Goal: Find specific page/section: Find specific page/section

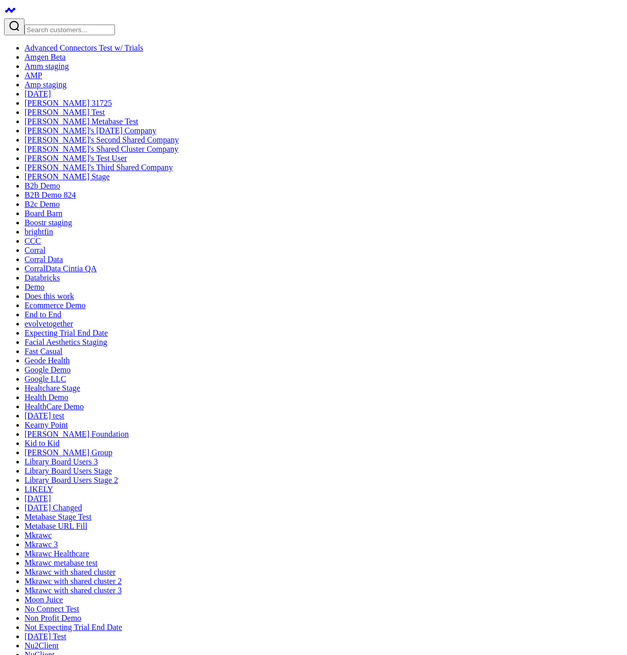
click at [93, 25] on input "Search customers input" at bounding box center [70, 30] width 90 height 11
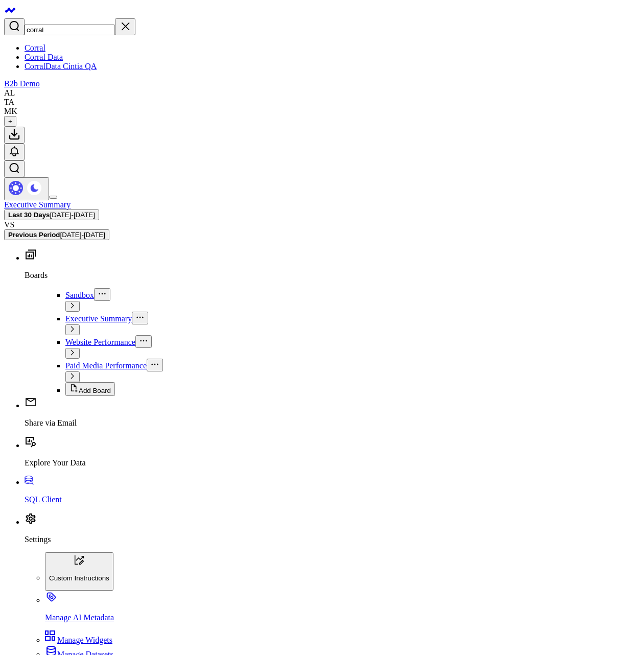
type input "corral"
click at [47, 61] on link "Corral Data" at bounding box center [44, 57] width 38 height 9
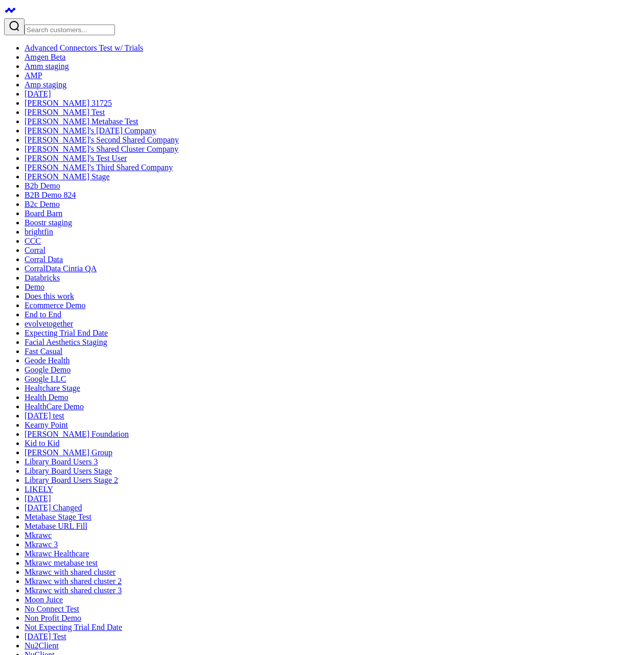
click at [83, 25] on input "Search customers input" at bounding box center [70, 30] width 90 height 11
type input "g"
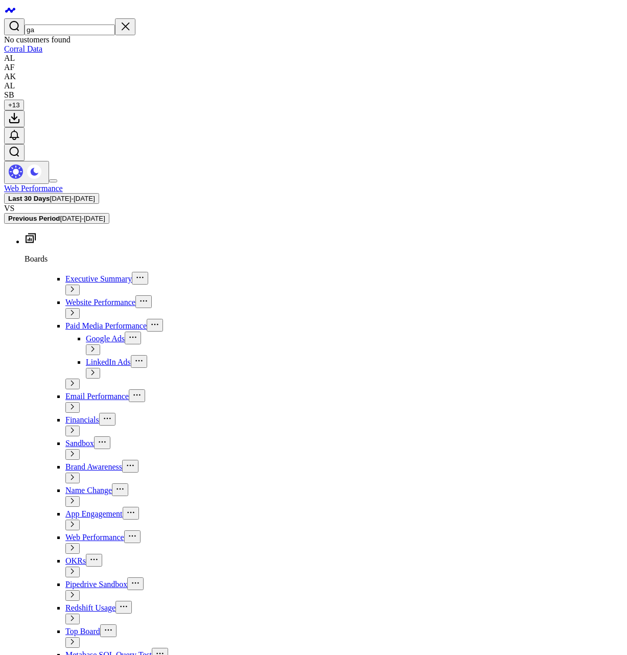
drag, startPoint x: 82, startPoint y: 15, endPoint x: 77, endPoint y: 16, distance: 5.3
click at [77, 25] on input "ga" at bounding box center [70, 30] width 90 height 11
type input "gar"
drag, startPoint x: 77, startPoint y: 16, endPoint x: 45, endPoint y: 11, distance: 32.6
click at [45, 18] on div "gar" at bounding box center [313, 26] width 619 height 17
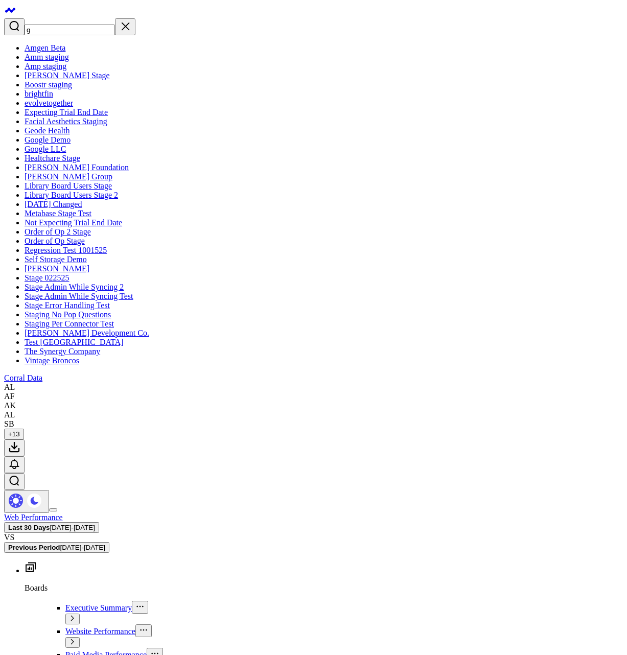
scroll to position [335, 0]
click at [79, 355] on link "The Synergy Company" at bounding box center [63, 351] width 76 height 9
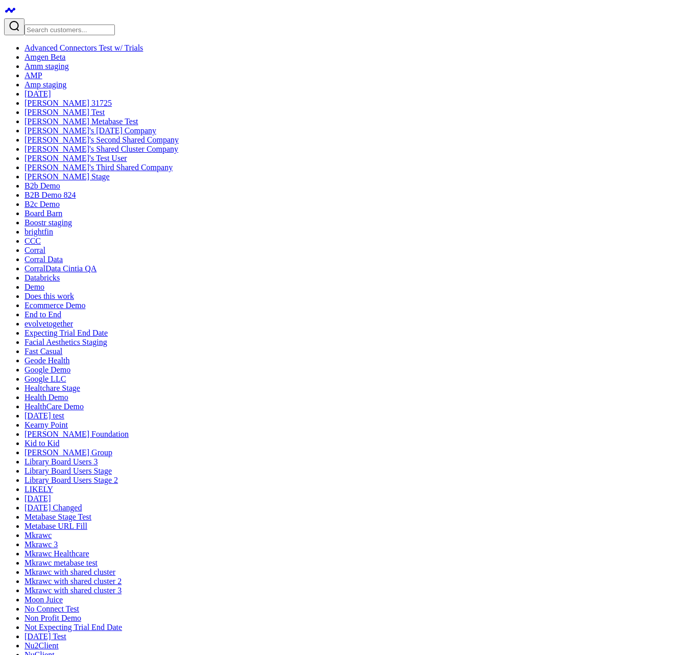
scroll to position [613, 0]
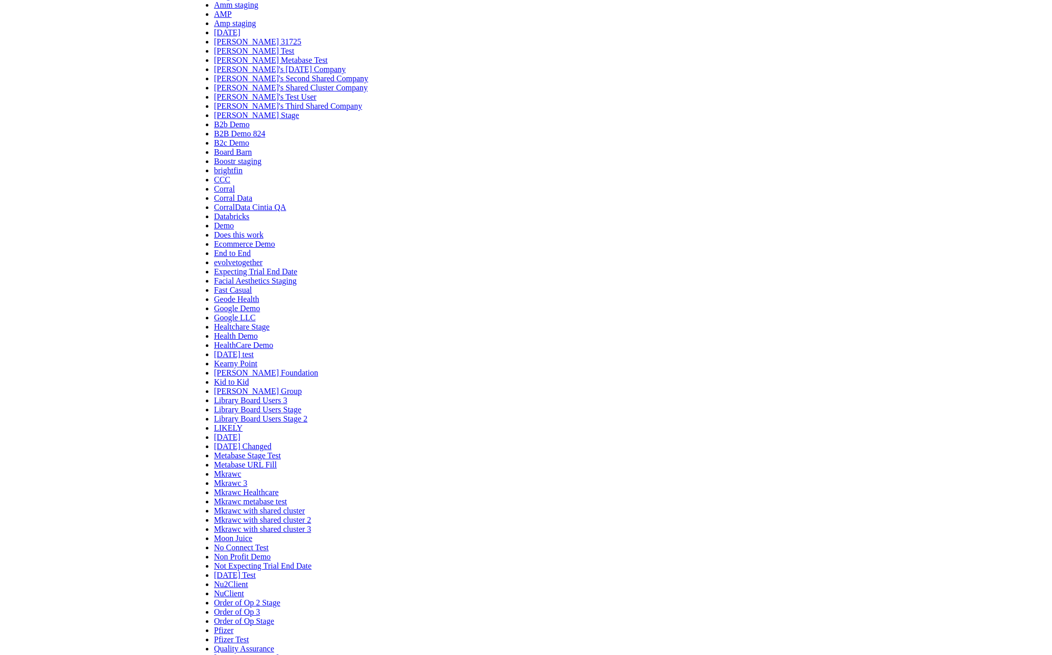
scroll to position [0, 0]
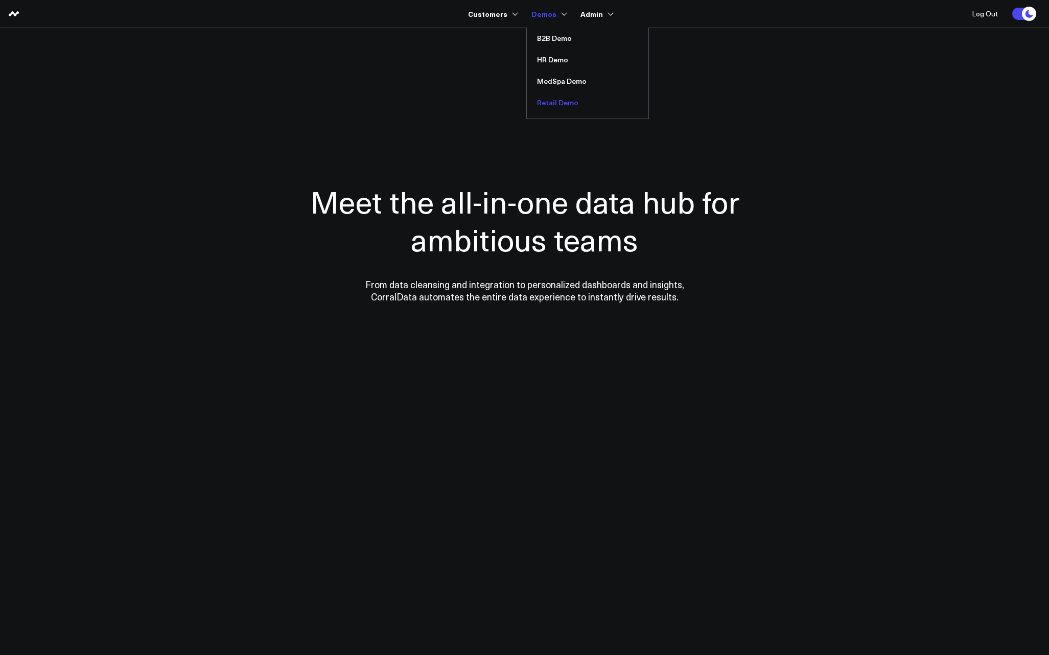
click at [548, 102] on link "Retail Demo" at bounding box center [588, 102] width 122 height 21
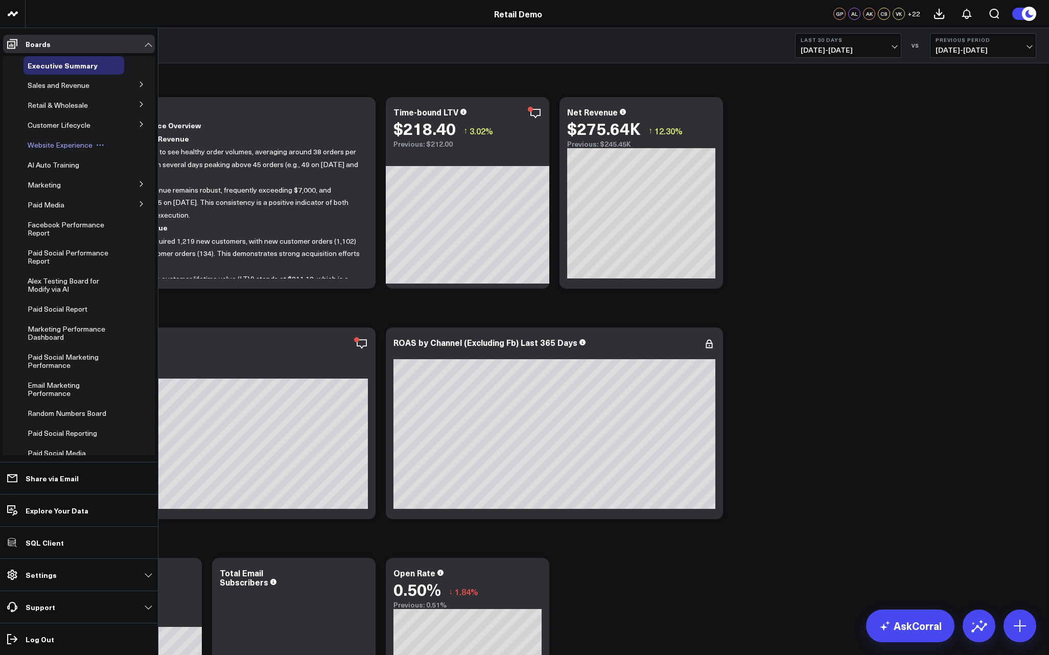
click at [43, 148] on span "Website Experience" at bounding box center [60, 145] width 65 height 10
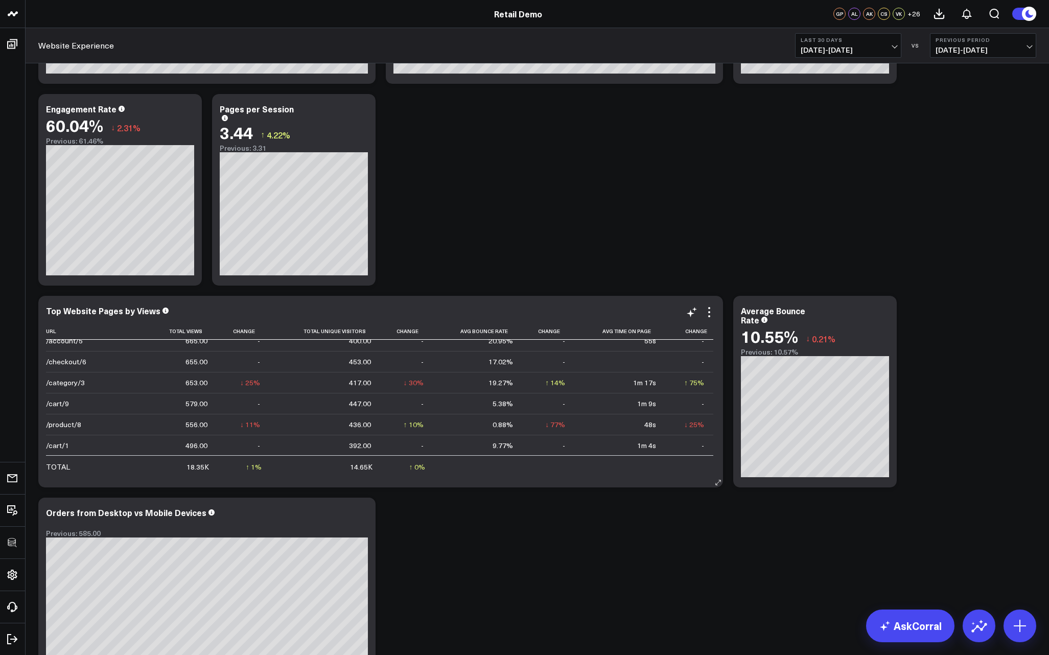
scroll to position [303, 0]
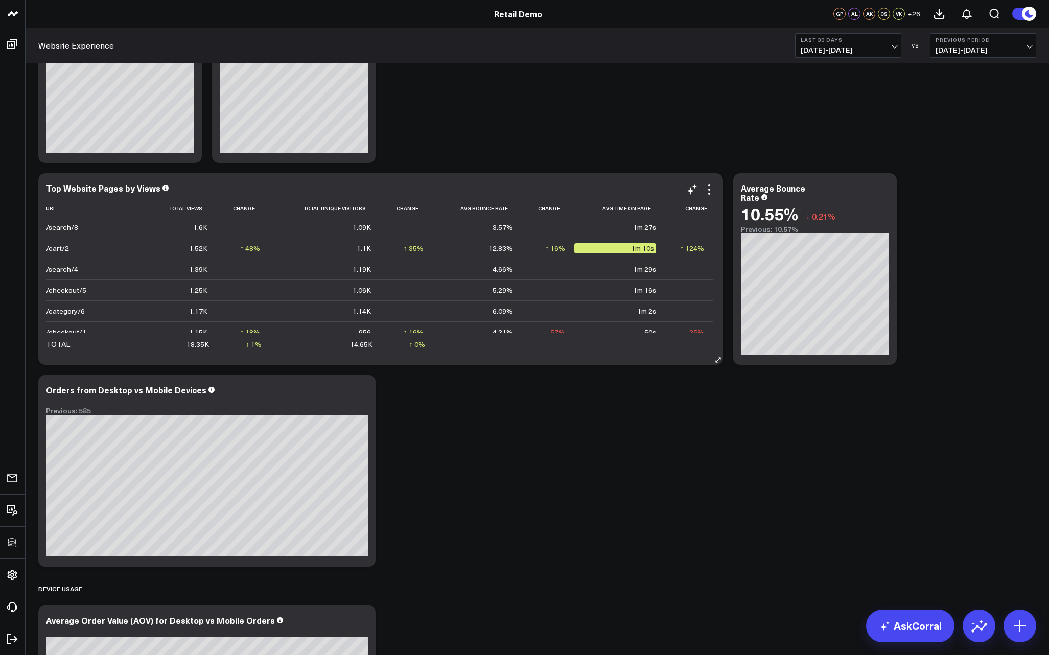
scroll to position [184, 0]
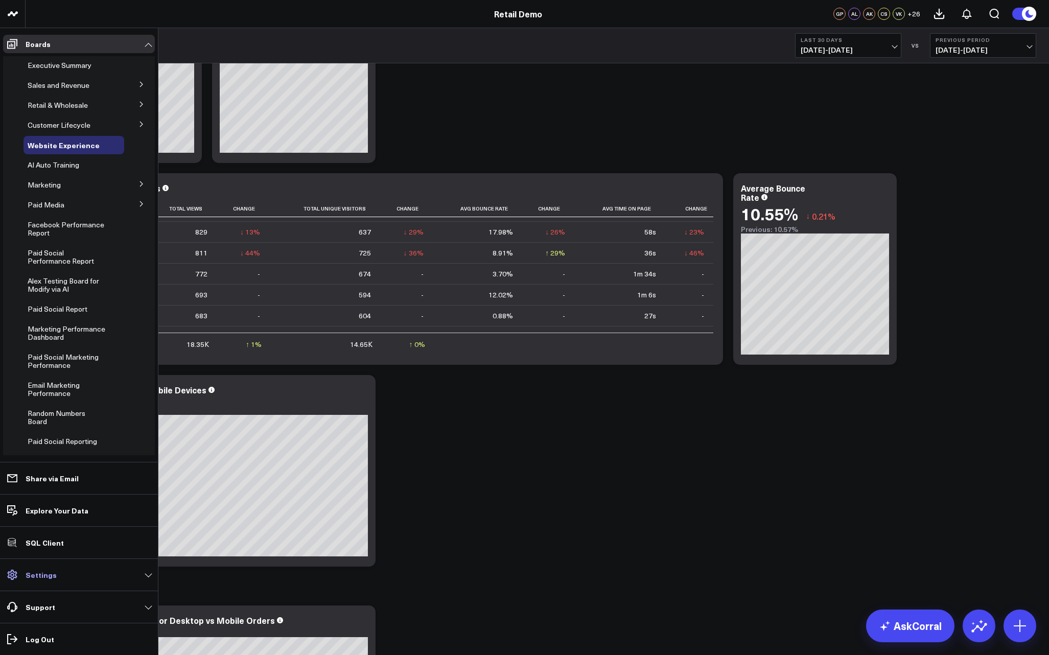
click at [46, 572] on p "Settings" at bounding box center [41, 575] width 31 height 8
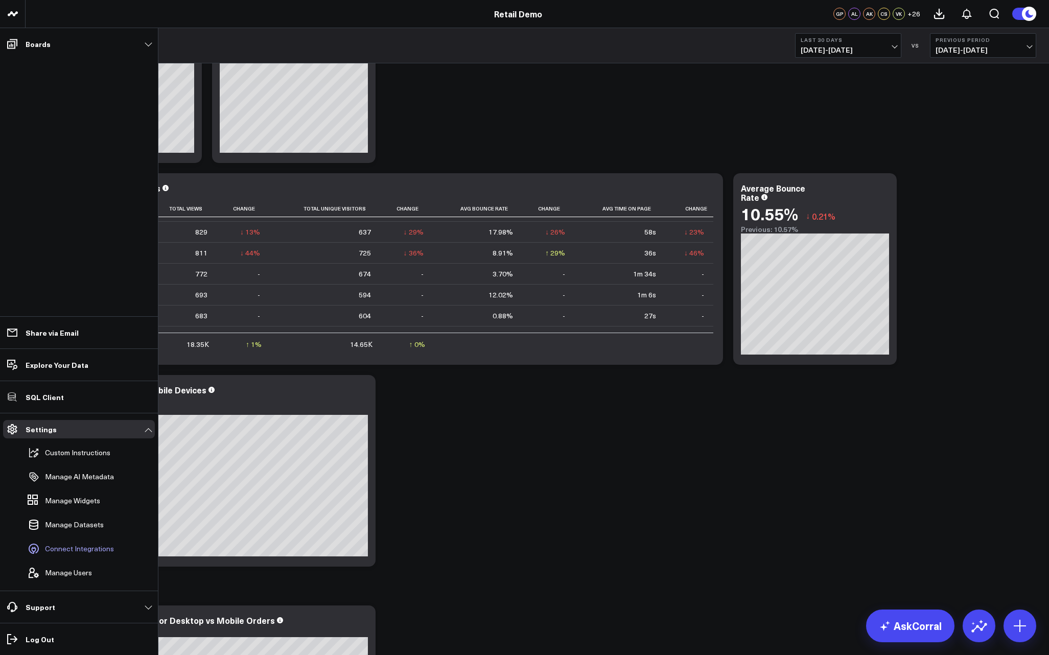
click at [66, 553] on span "Connect Integrations" at bounding box center [79, 548] width 69 height 8
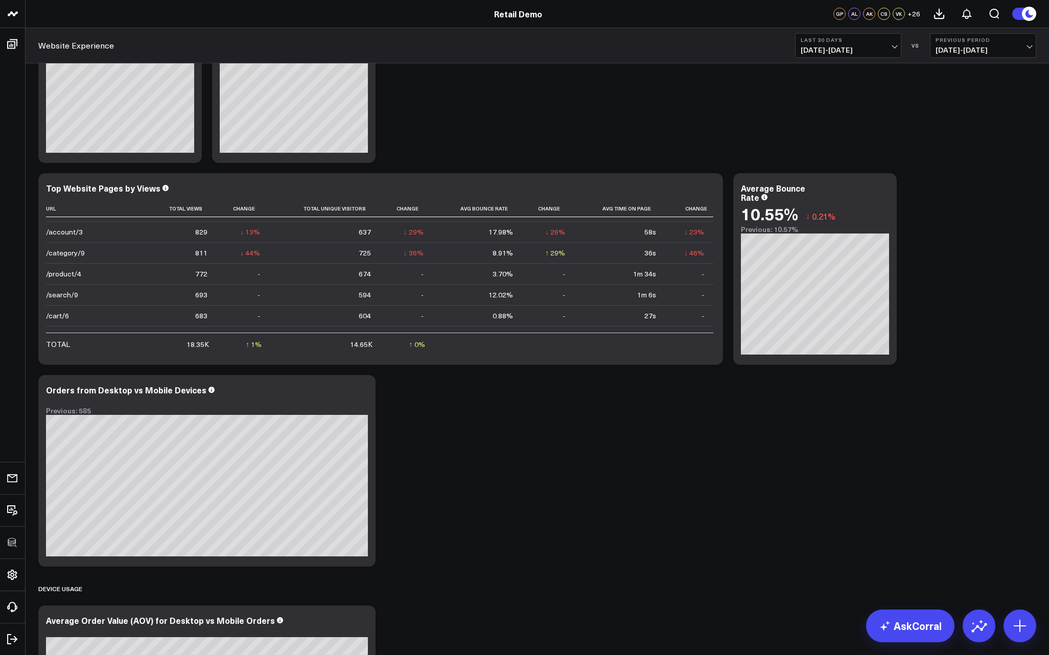
click at [518, 145] on div "Modify via AI Copy link to widget Ask support Remove Create linked copy Executi…" at bounding box center [537, 499] width 1008 height 1469
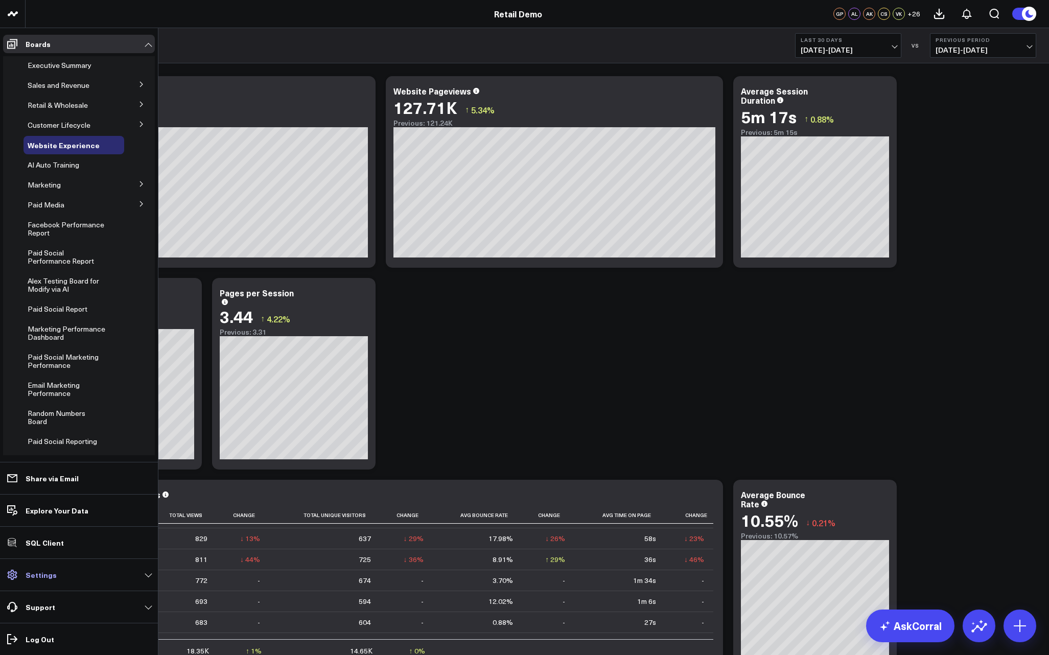
click at [55, 569] on link "Settings" at bounding box center [79, 574] width 152 height 18
click at [40, 583] on link "Settings" at bounding box center [79, 574] width 152 height 18
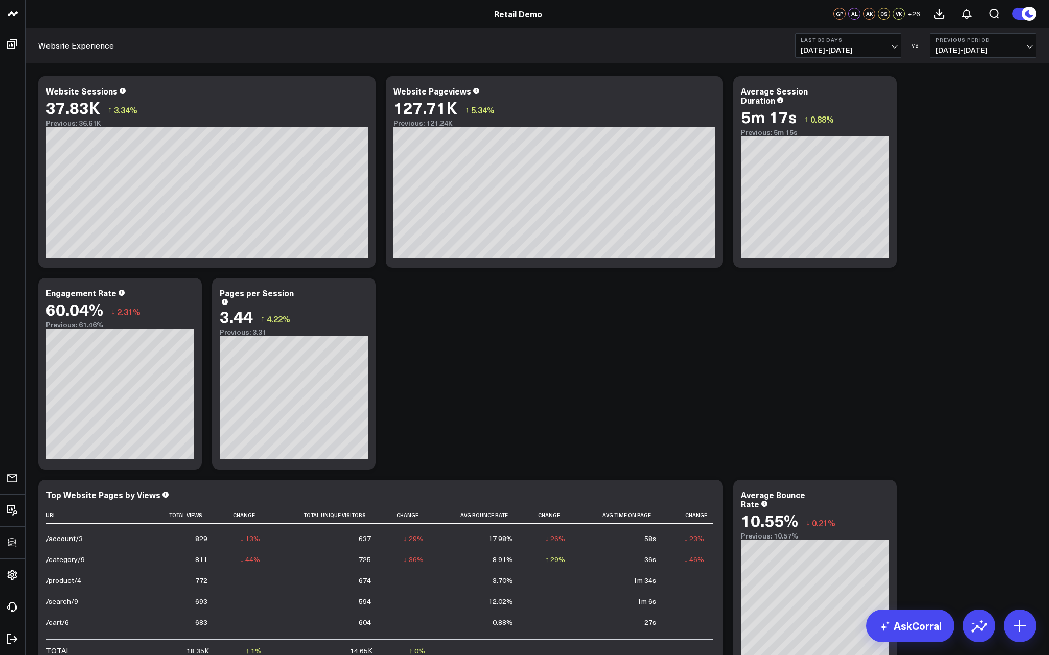
click at [901, 632] on link "AskCorral" at bounding box center [910, 625] width 88 height 33
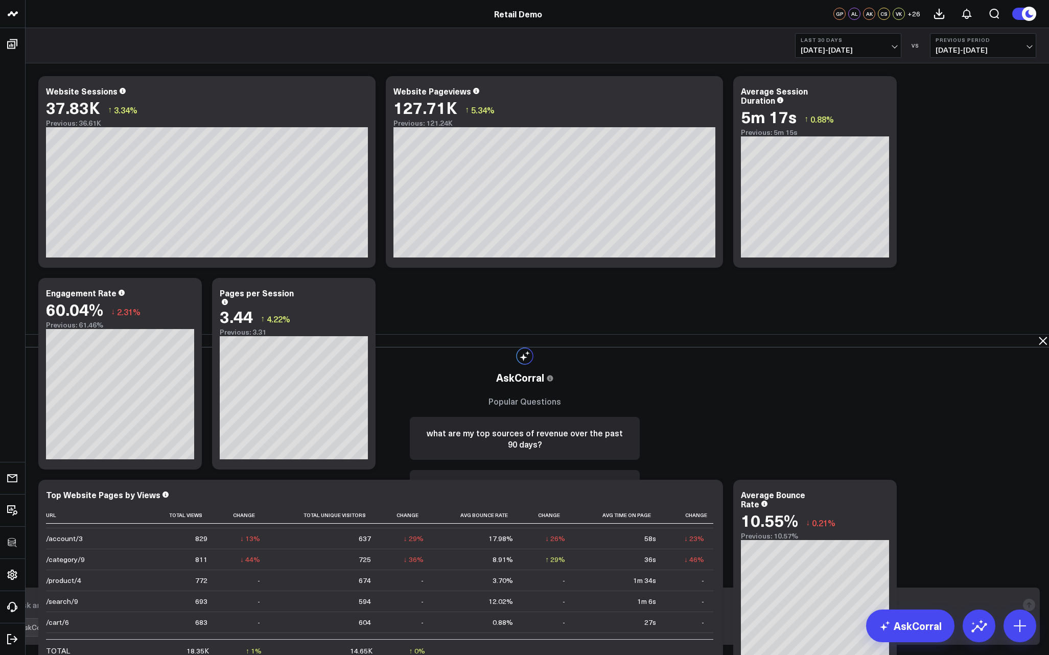
click at [640, 591] on icon at bounding box center [634, 597] width 12 height 12
click at [1038, 337] on icon at bounding box center [1042, 341] width 8 height 8
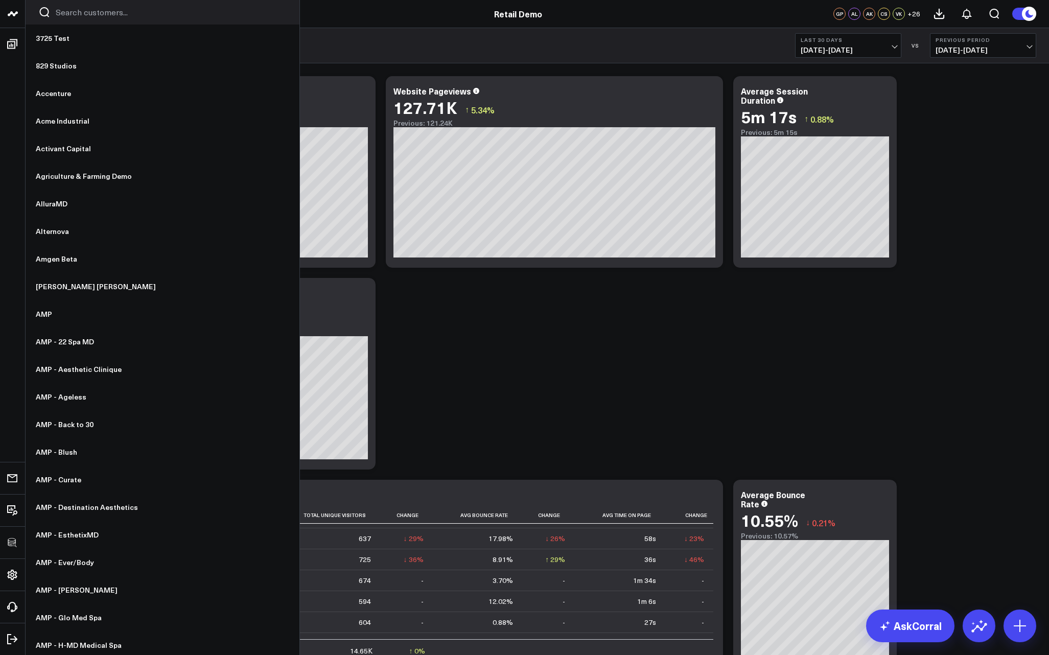
click at [65, 18] on div at bounding box center [163, 12] width 274 height 25
click at [67, 13] on input "Search customers input" at bounding box center [171, 12] width 231 height 11
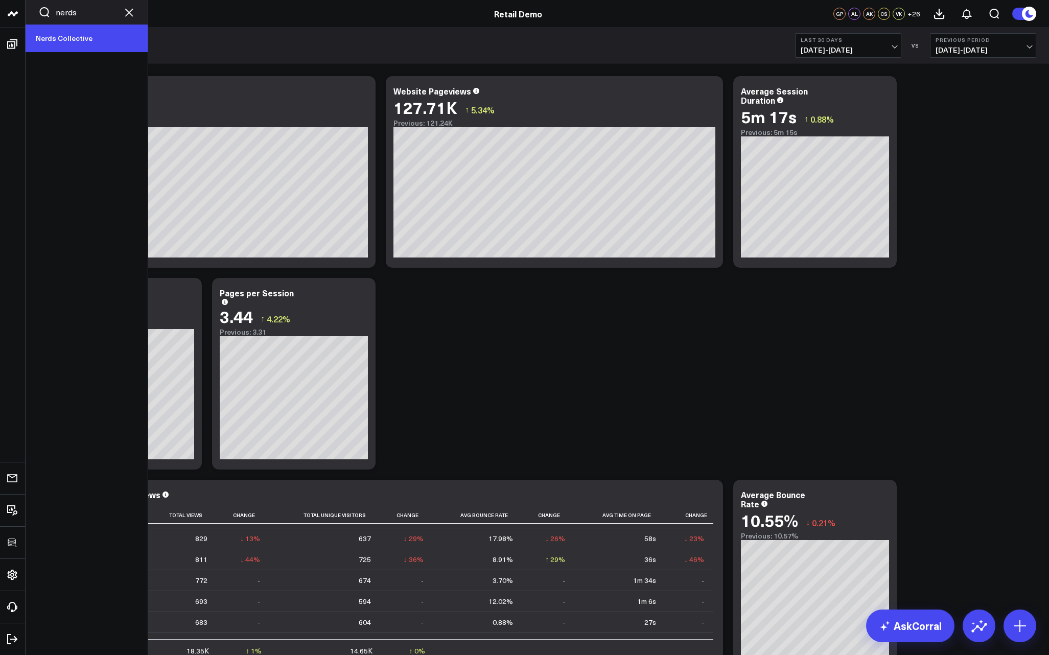
type input "nerds"
click at [96, 37] on link "Nerds Collective" at bounding box center [87, 39] width 122 height 28
